Goal: Task Accomplishment & Management: Manage account settings

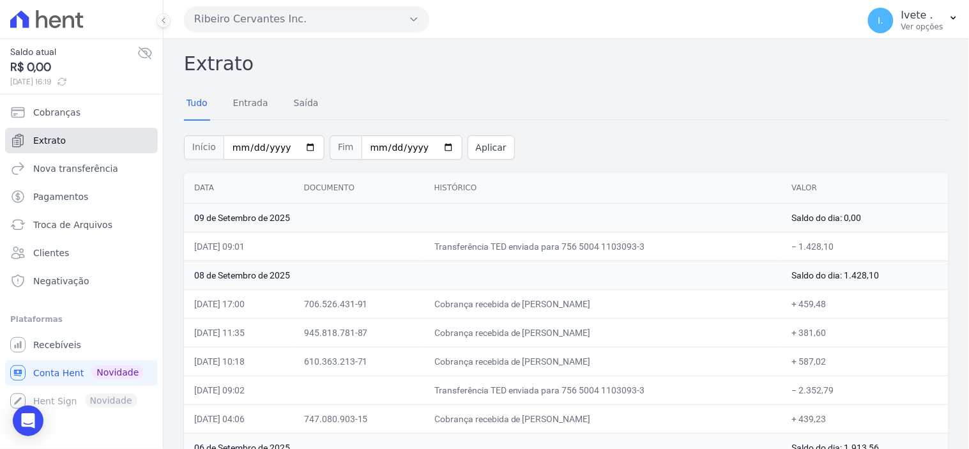
click at [59, 141] on span "Extrato" at bounding box center [49, 140] width 33 height 13
click at [59, 139] on span "Extrato" at bounding box center [49, 140] width 33 height 13
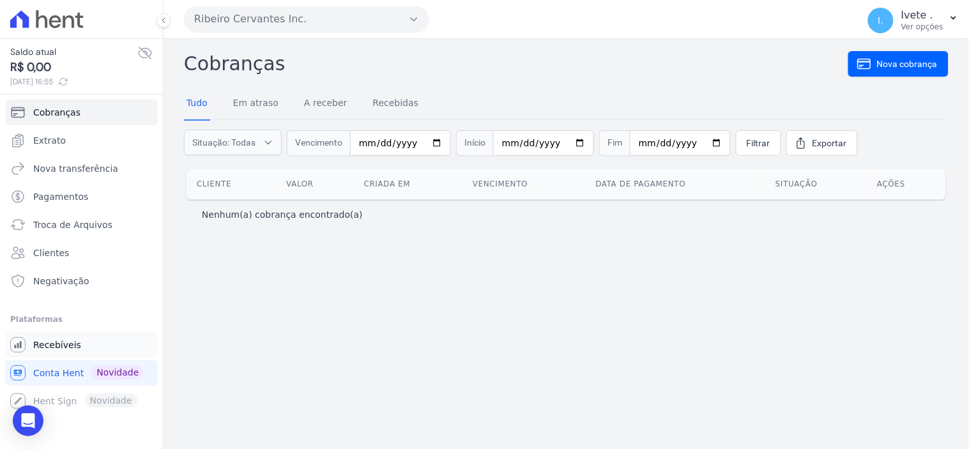
click at [54, 345] on span "Recebíveis" at bounding box center [57, 345] width 48 height 13
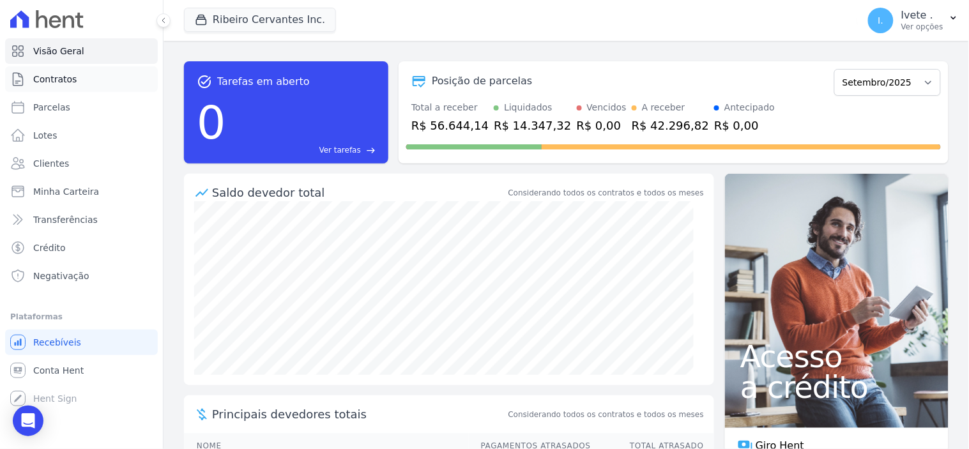
click at [54, 77] on span "Contratos" at bounding box center [54, 79] width 43 height 13
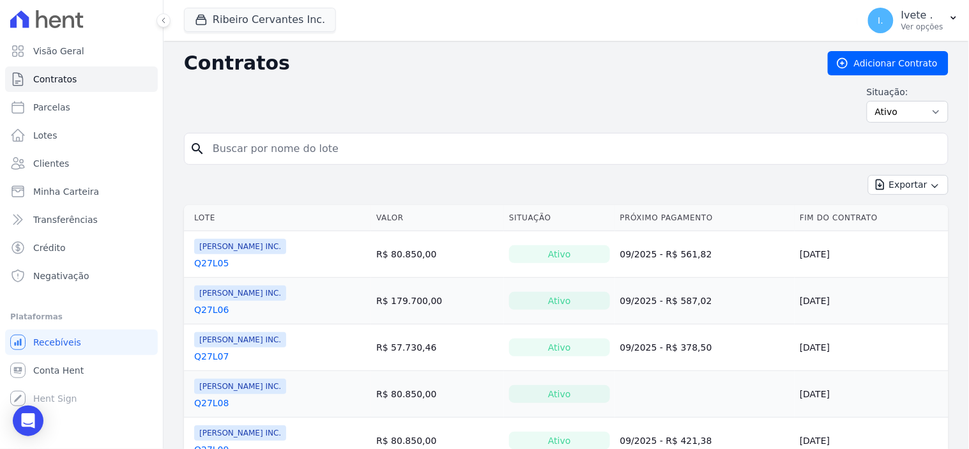
click at [243, 150] on input "search" at bounding box center [574, 149] width 738 height 26
type input "Q61L14"
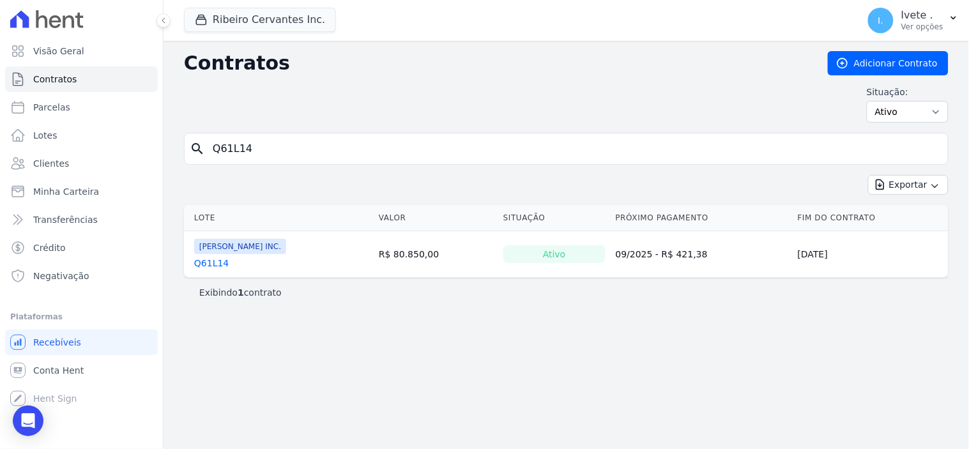
click at [217, 264] on link "Q61L14" at bounding box center [211, 263] width 34 height 13
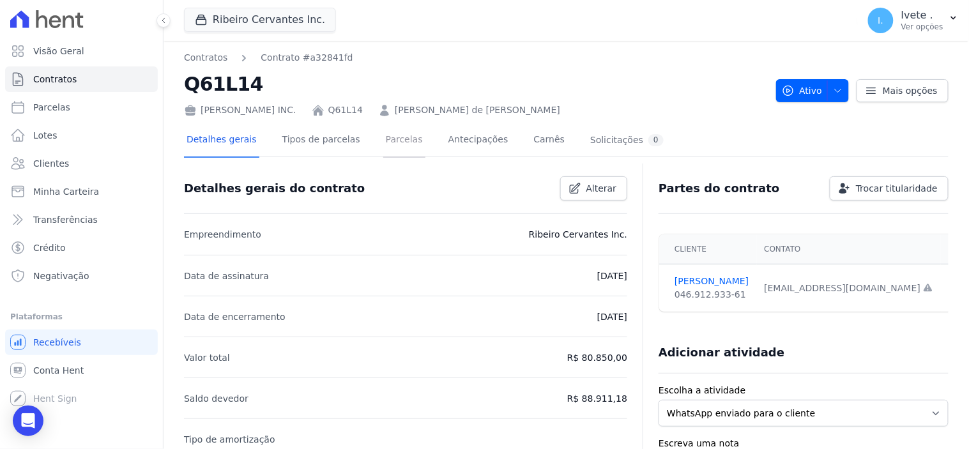
click at [386, 143] on link "Parcelas" at bounding box center [404, 141] width 42 height 34
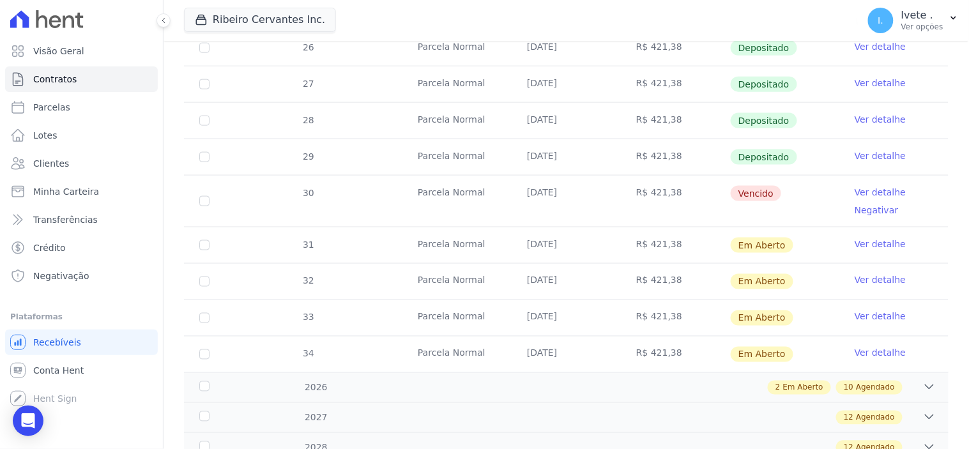
scroll to position [425, 0]
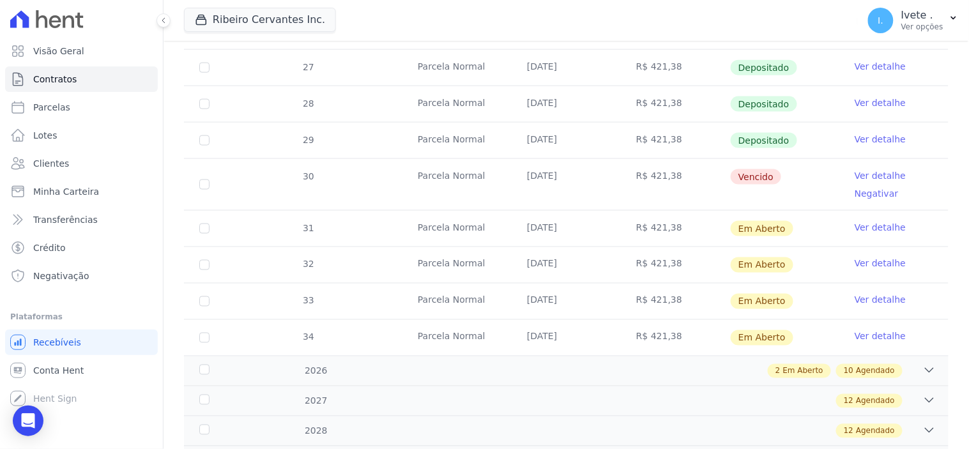
click at [860, 138] on link "Ver detalhe" at bounding box center [880, 139] width 51 height 13
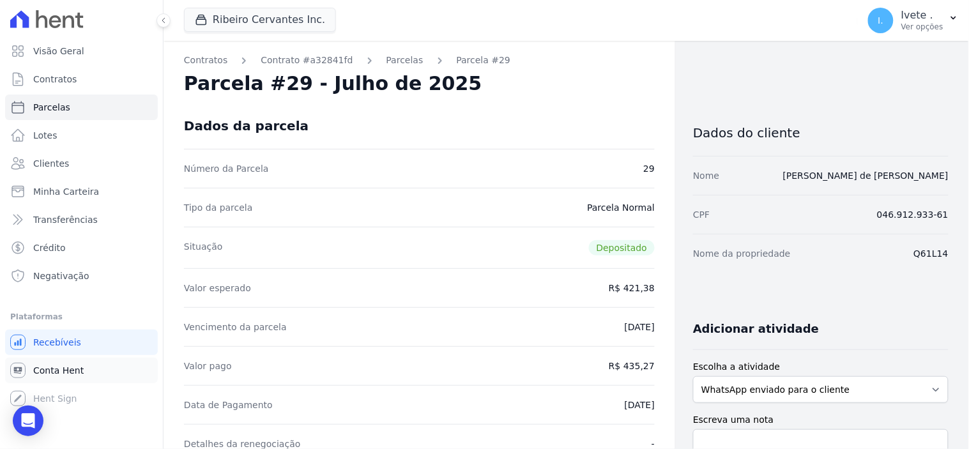
click at [54, 370] on span "Conta Hent" at bounding box center [58, 370] width 50 height 13
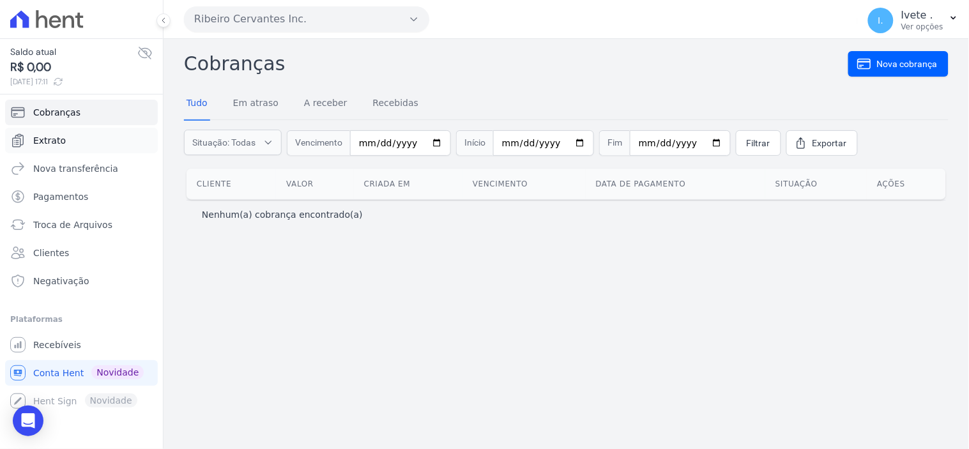
click at [48, 141] on span "Extrato" at bounding box center [49, 140] width 33 height 13
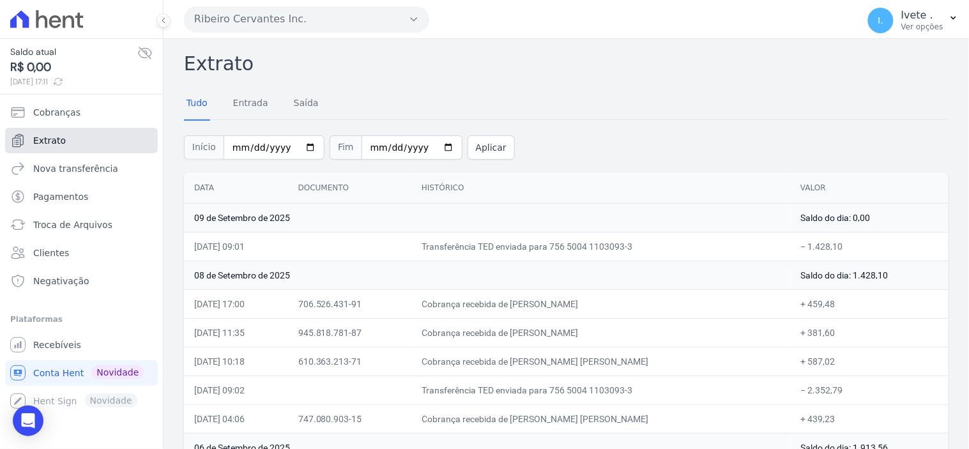
click at [46, 141] on span "Extrato" at bounding box center [49, 140] width 33 height 13
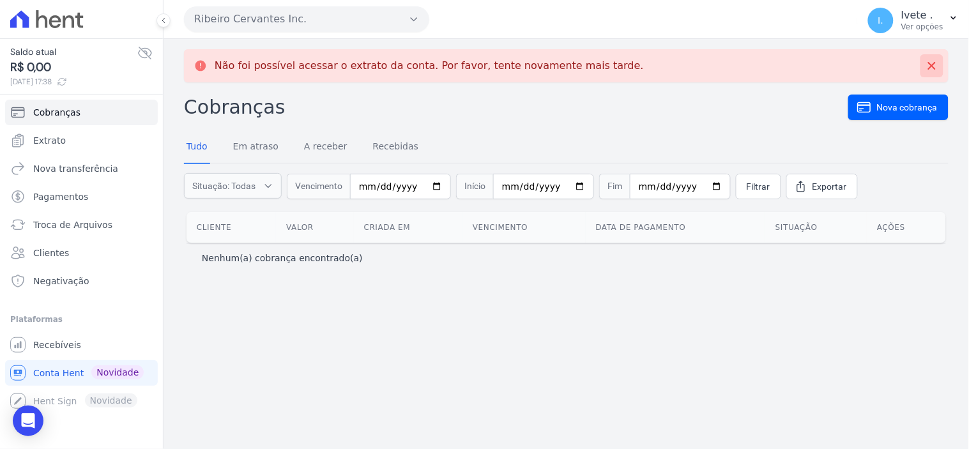
click at [936, 65] on icon at bounding box center [932, 65] width 13 height 13
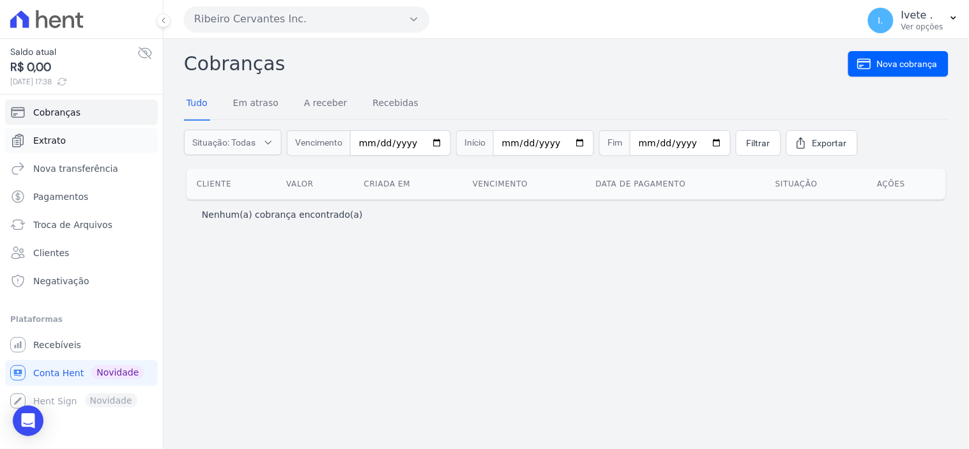
click at [42, 139] on span "Extrato" at bounding box center [49, 140] width 33 height 13
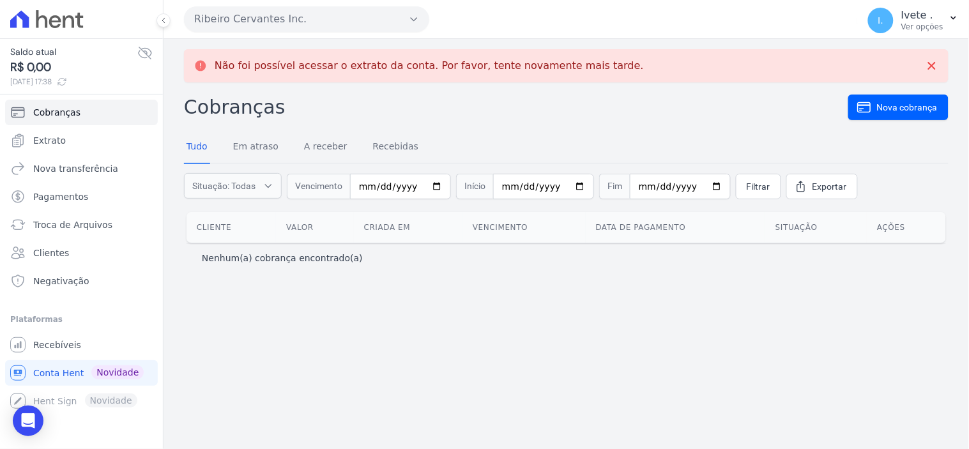
click at [202, 65] on icon at bounding box center [200, 66] width 11 height 11
click at [935, 63] on icon at bounding box center [932, 66] width 8 height 8
click at [933, 64] on icon at bounding box center [932, 65] width 13 height 13
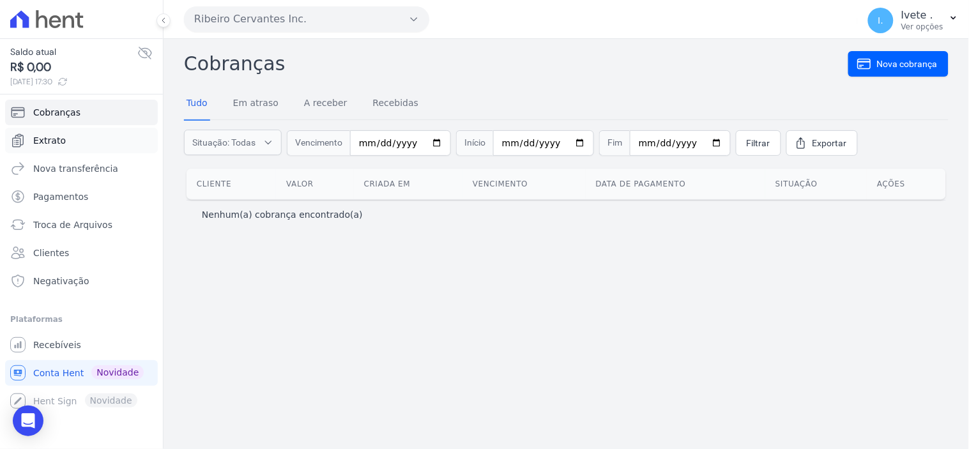
click at [45, 141] on span "Extrato" at bounding box center [49, 140] width 33 height 13
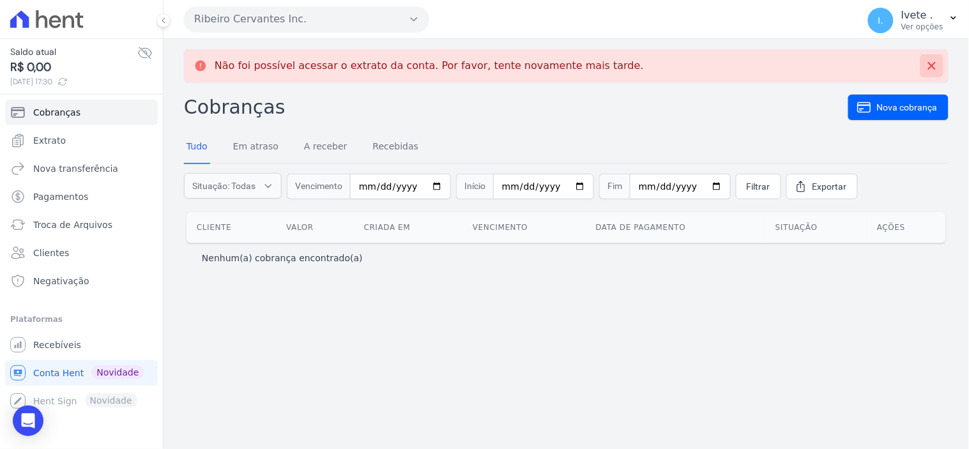
click at [930, 62] on icon at bounding box center [932, 65] width 13 height 13
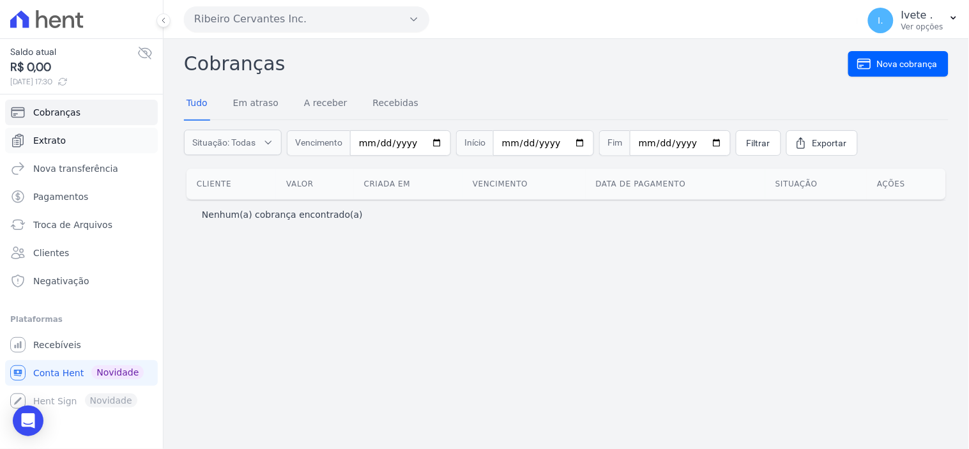
click at [60, 141] on span "Extrato" at bounding box center [49, 140] width 33 height 13
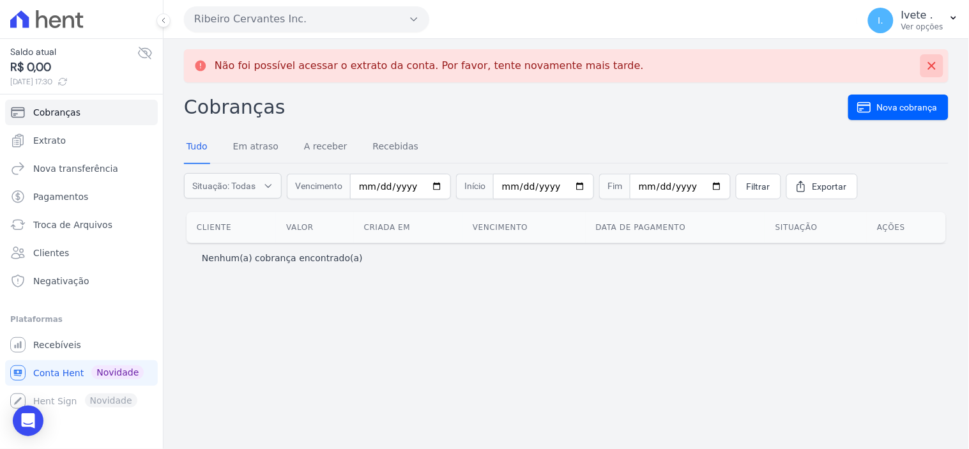
click at [933, 56] on button at bounding box center [931, 65] width 23 height 23
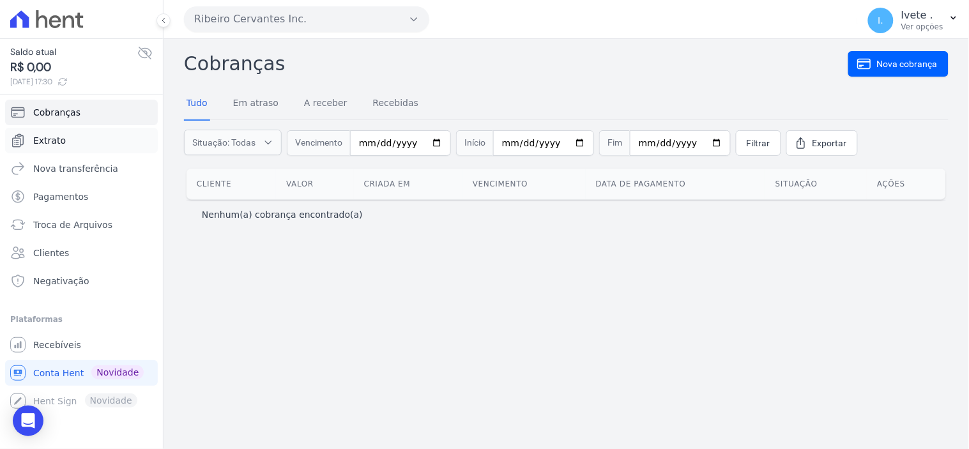
click at [31, 137] on link "Extrato" at bounding box center [81, 141] width 153 height 26
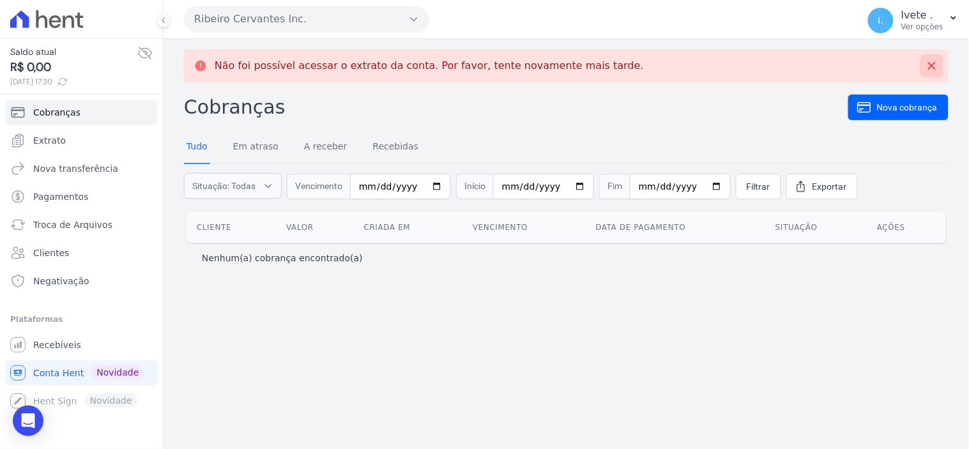
click at [935, 68] on icon at bounding box center [932, 66] width 8 height 8
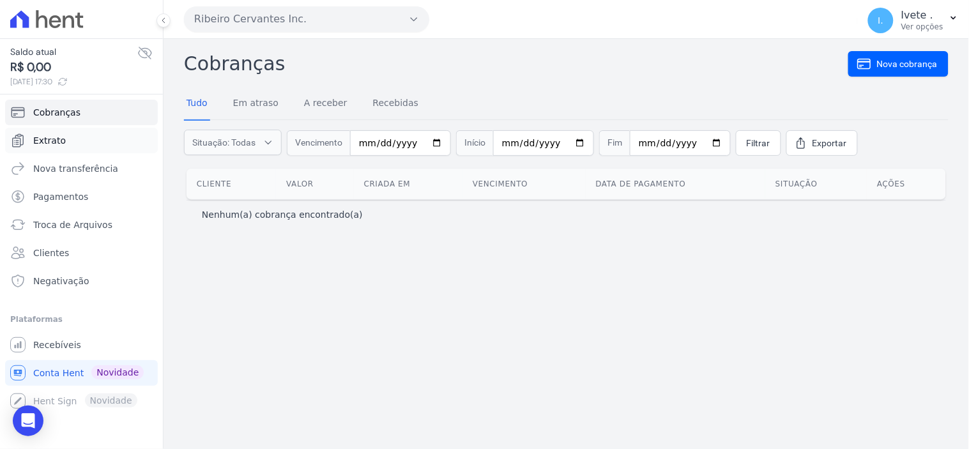
click at [59, 142] on span "Extrato" at bounding box center [49, 140] width 33 height 13
click at [56, 137] on span "Extrato" at bounding box center [49, 140] width 33 height 13
click at [55, 142] on span "Extrato" at bounding box center [49, 140] width 33 height 13
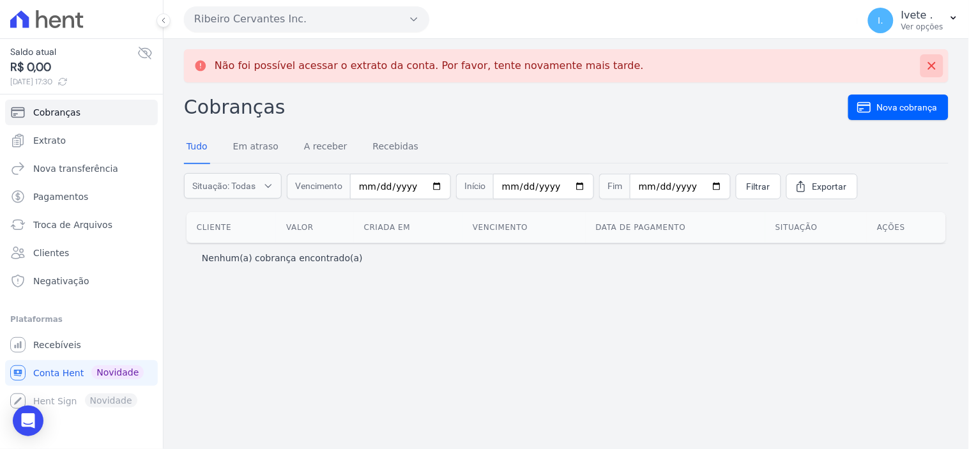
click at [929, 63] on icon at bounding box center [932, 66] width 8 height 8
